Goal: Task Accomplishment & Management: Manage account settings

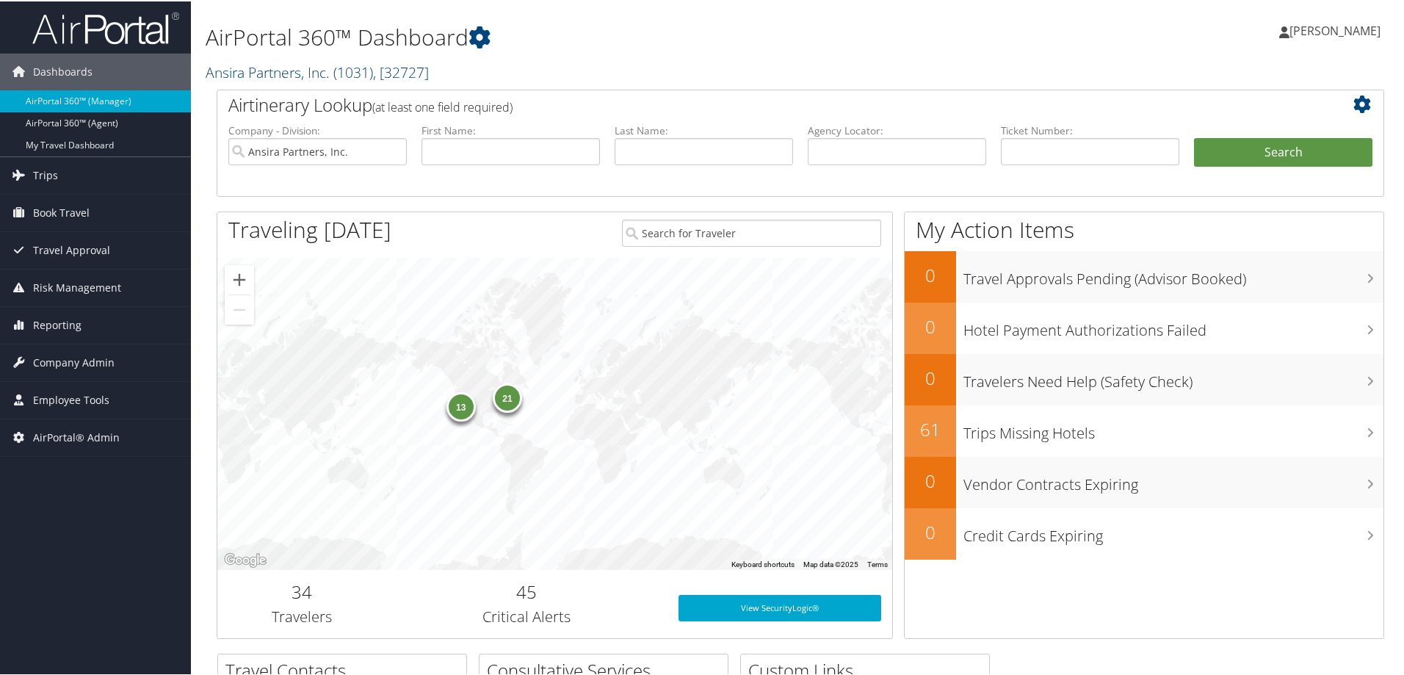
click at [331, 64] on link "Ansira Partners, Inc. ( 1031 ) , [ 32727 ]" at bounding box center [317, 71] width 223 height 20
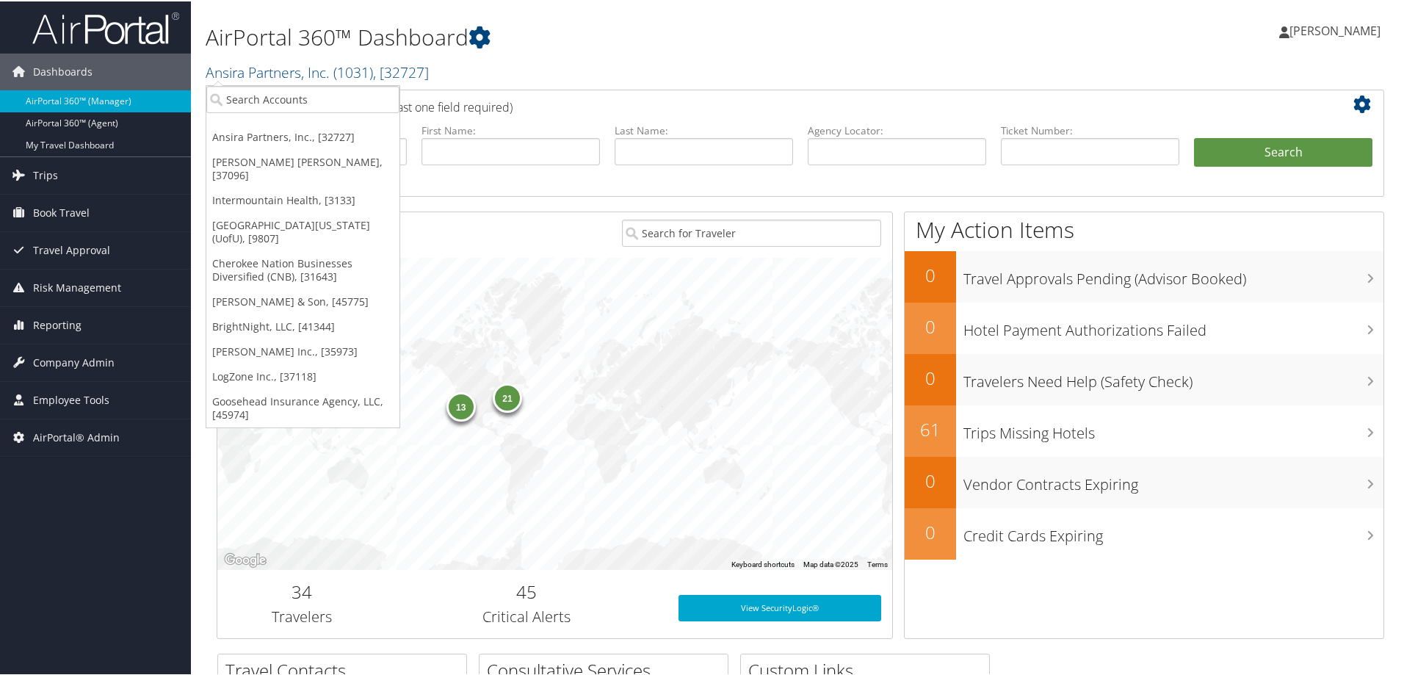
click at [276, 288] on link "[PERSON_NAME] & Son, [45775]" at bounding box center [302, 300] width 193 height 25
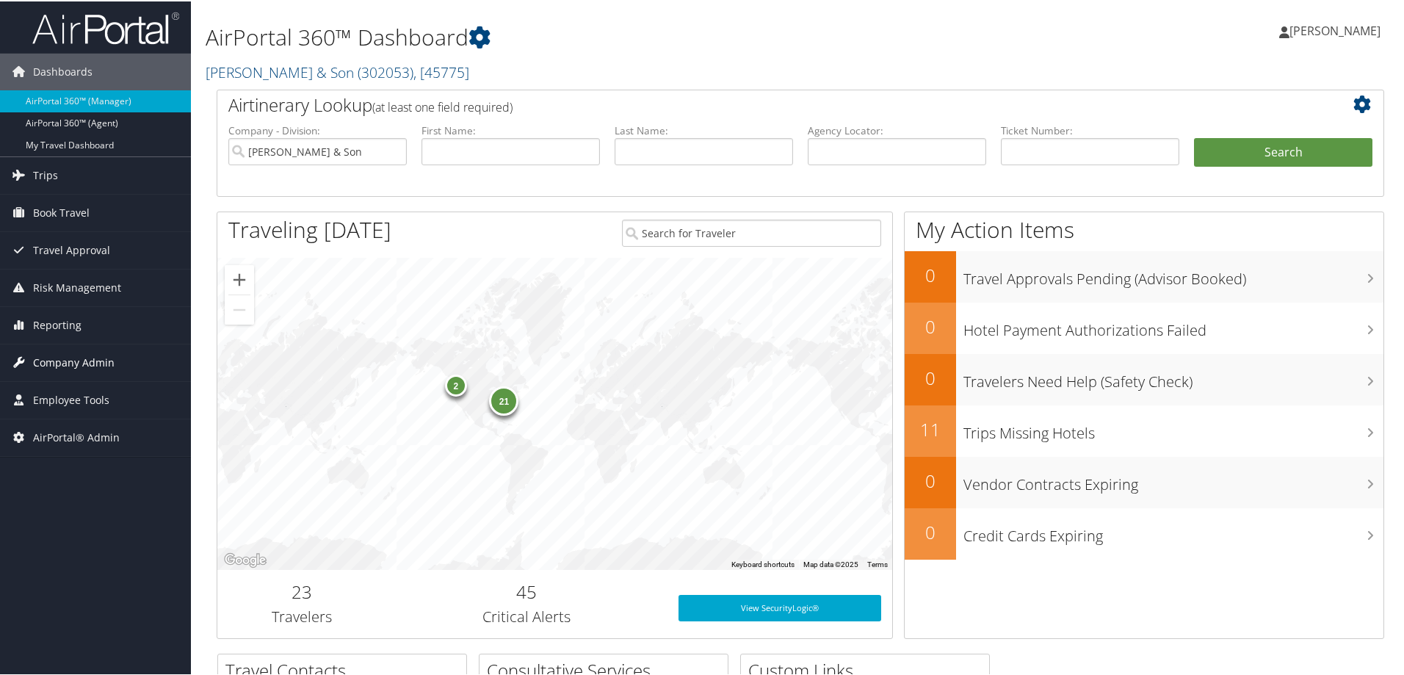
click at [80, 363] on span "Company Admin" at bounding box center [73, 361] width 81 height 37
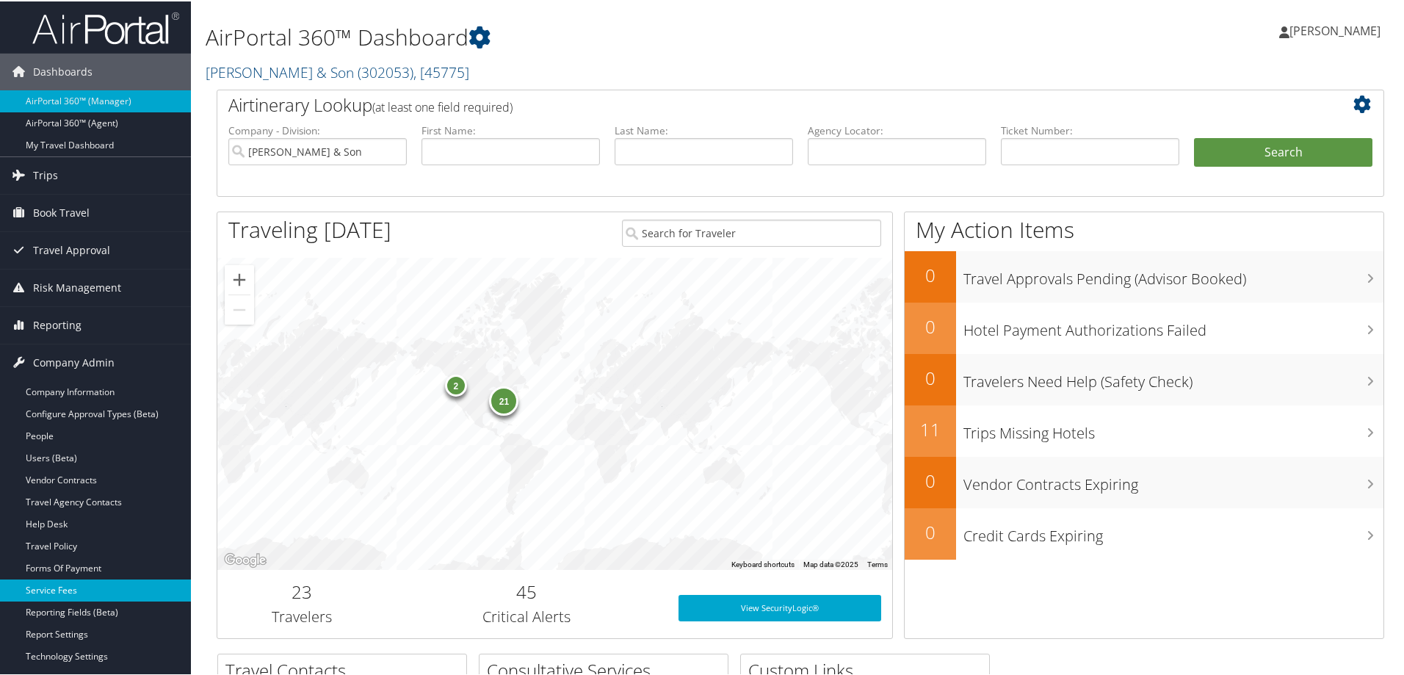
click at [51, 585] on link "Service Fees" at bounding box center [95, 589] width 191 height 22
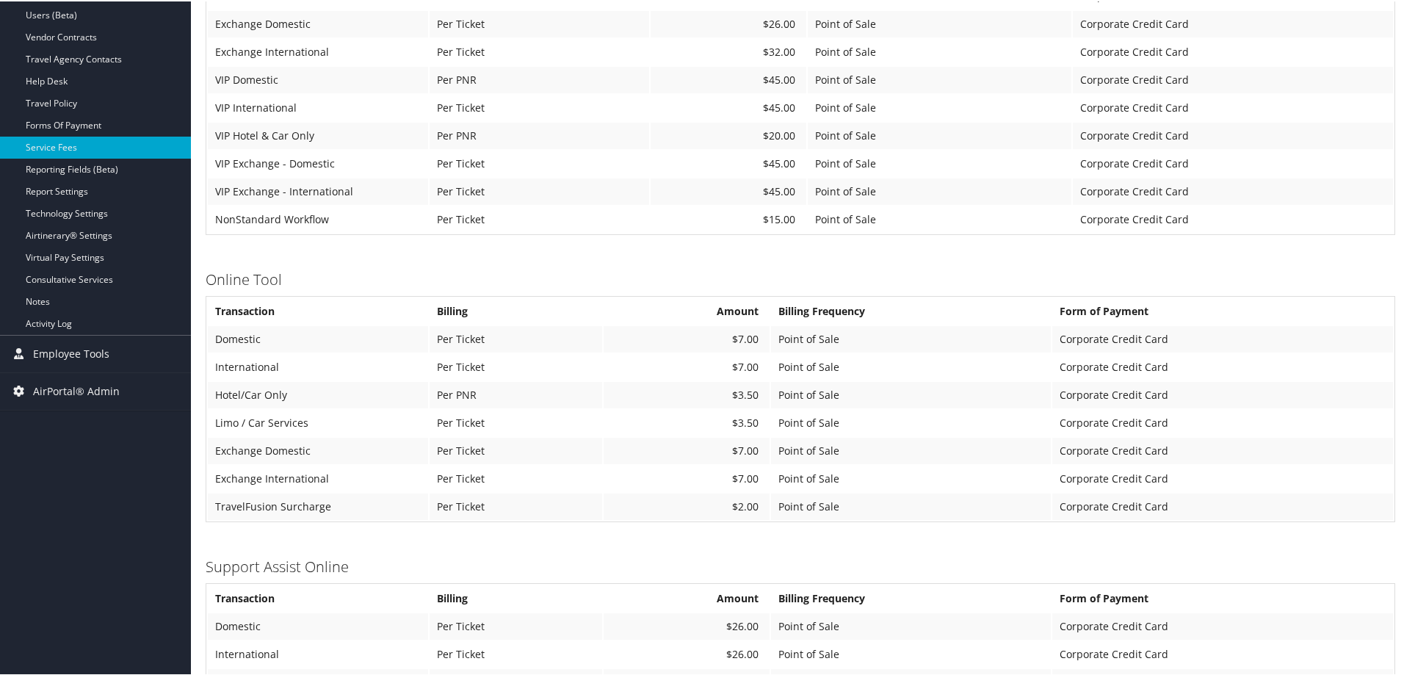
scroll to position [391, 0]
